Goal: Task Accomplishment & Management: Use online tool/utility

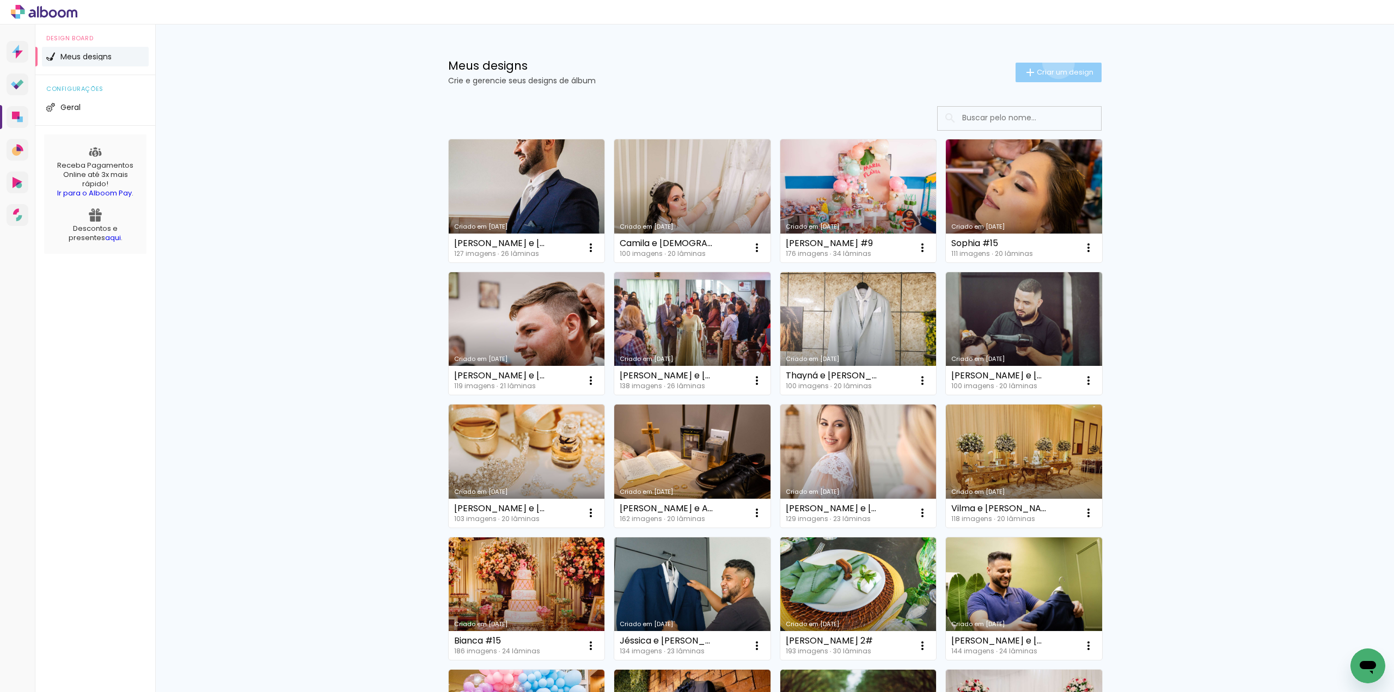
click at [1052, 63] on paper-button "Criar um design" at bounding box center [1059, 73] width 86 height 20
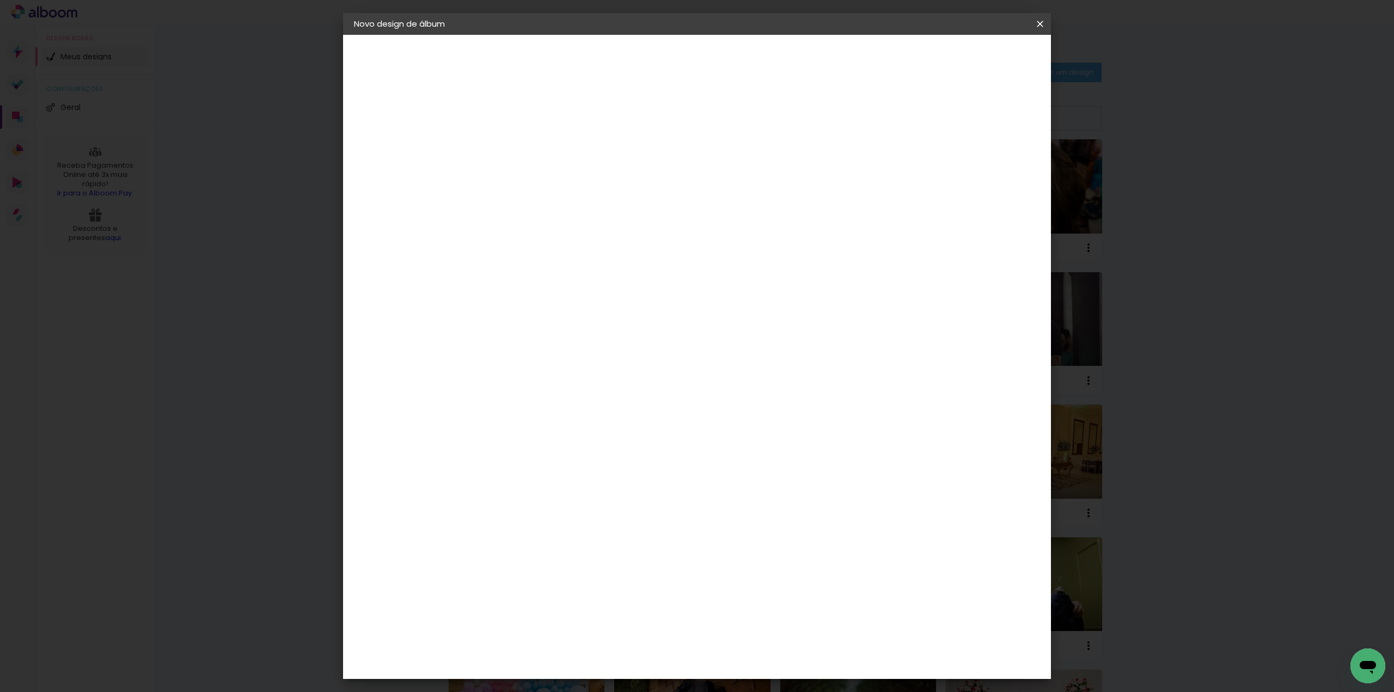
click at [532, 146] on input at bounding box center [532, 146] width 0 height 17
type input "[PERSON_NAME] e [PERSON_NAME]"
type paper-input "[PERSON_NAME] e [PERSON_NAME]"
click at [0, 0] on slot "Avançar" at bounding box center [0, 0] width 0 height 0
click at [0, 0] on slot "Tamanho Livre" at bounding box center [0, 0] width 0 height 0
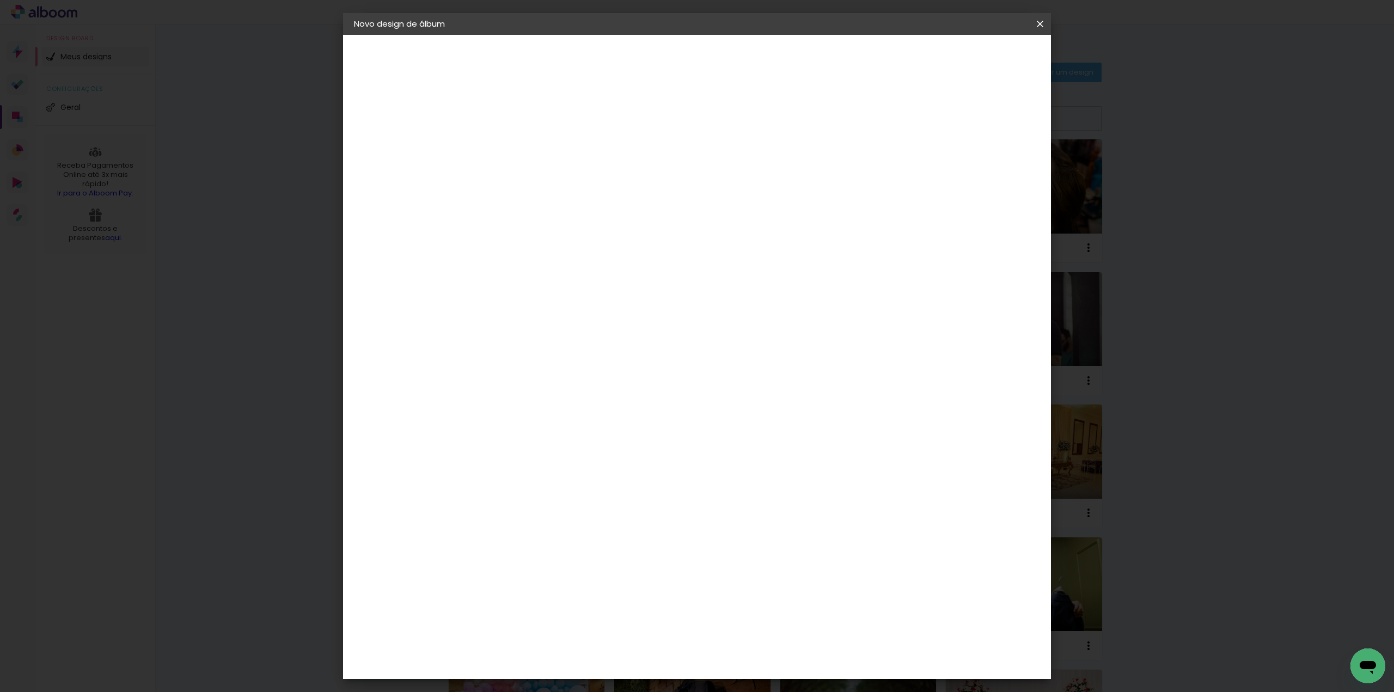
click at [0, 0] on slot "Avançar" at bounding box center [0, 0] width 0 height 0
drag, startPoint x: 512, startPoint y: 306, endPoint x: 419, endPoint y: 288, distance: 94.8
click at [420, 35] on quentale-album-spec "Iniciar design Iniciar design" at bounding box center [697, 35] width 708 height 0
click at [698, 458] on input "3025,4" at bounding box center [706, 462] width 28 height 16
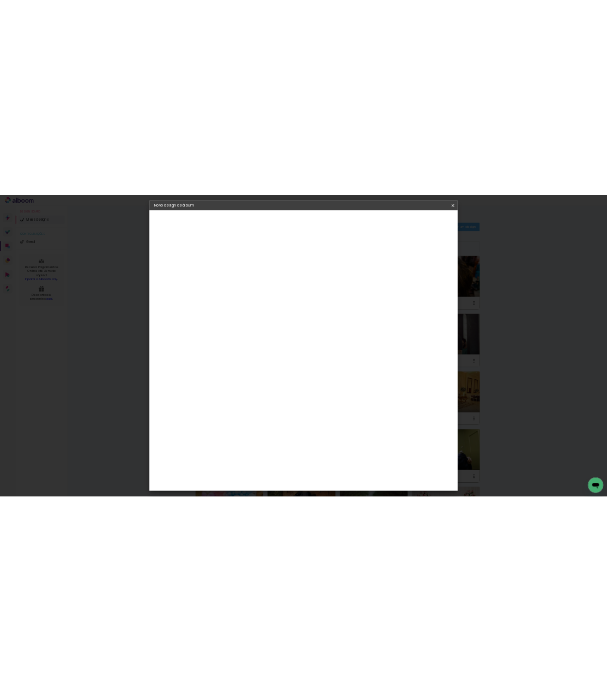
scroll to position [0, 0]
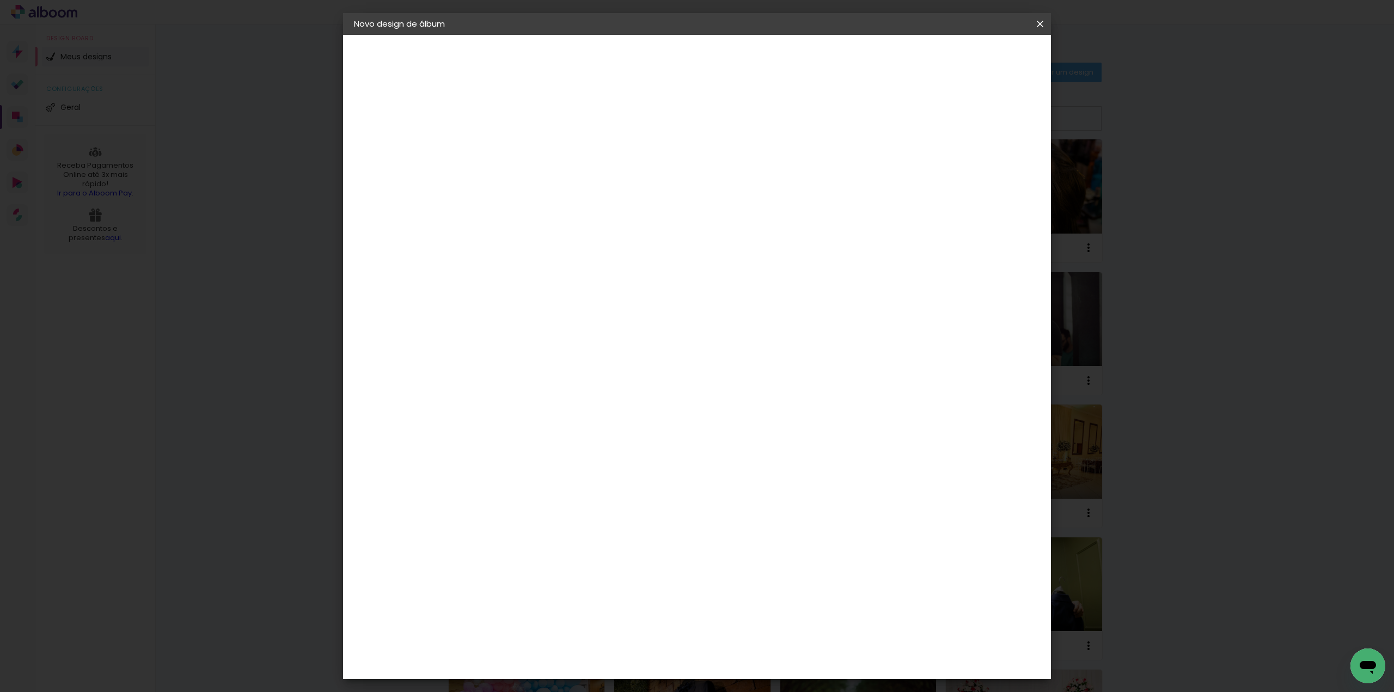
type input "25,4"
type paper-input "25,4"
click at [768, 421] on input "60" at bounding box center [757, 421] width 28 height 16
type input "61"
type paper-input "61"
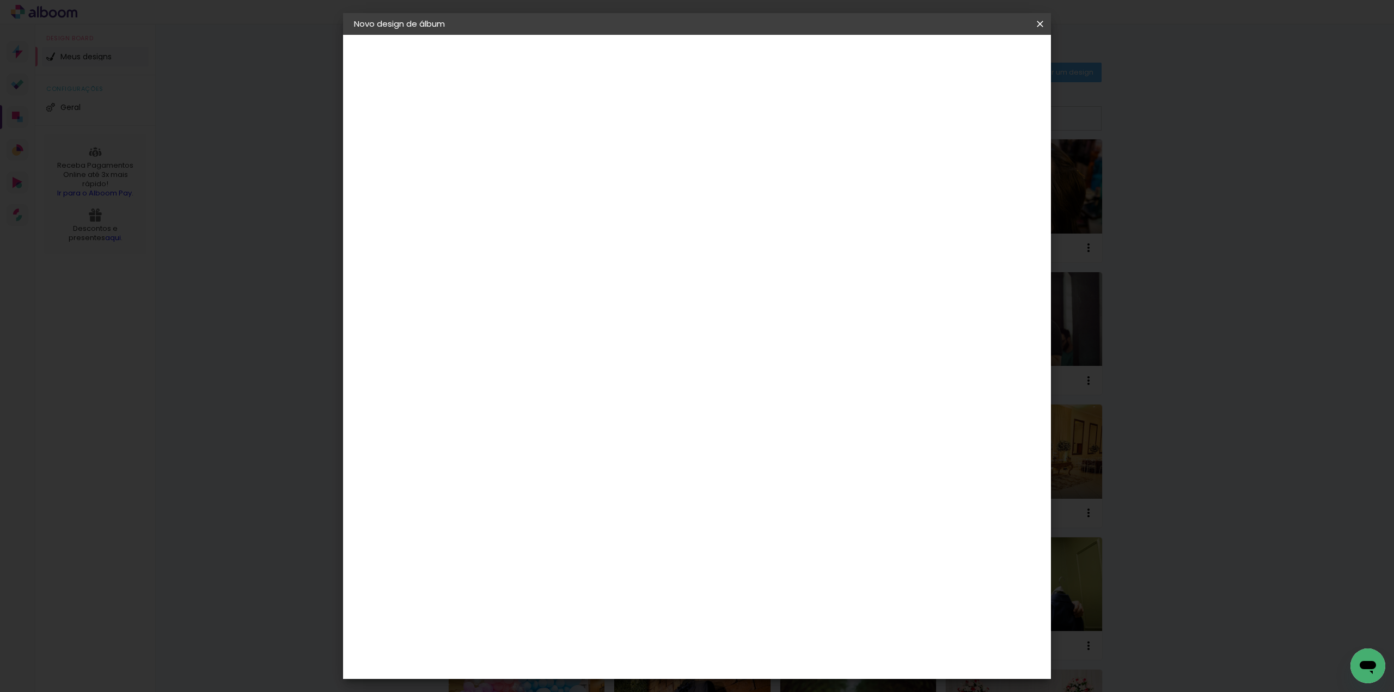
click at [971, 56] on span "Iniciar design" at bounding box center [947, 58] width 50 height 8
